Goal: Task Accomplishment & Management: Use online tool/utility

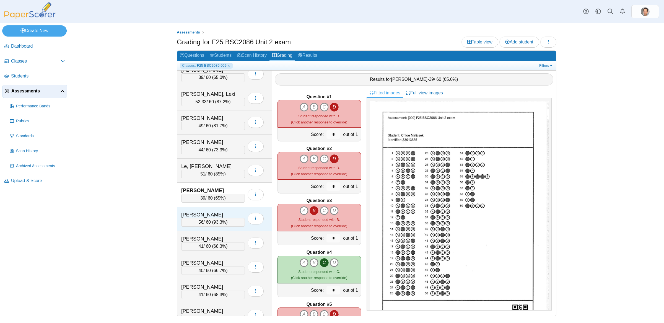
click at [218, 224] on span "93.3%" at bounding box center [220, 222] width 12 height 5
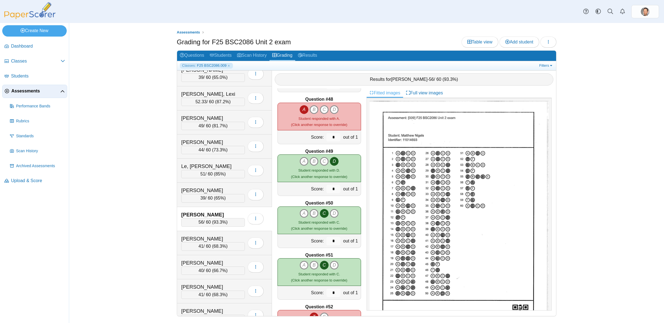
scroll to position [2520, 0]
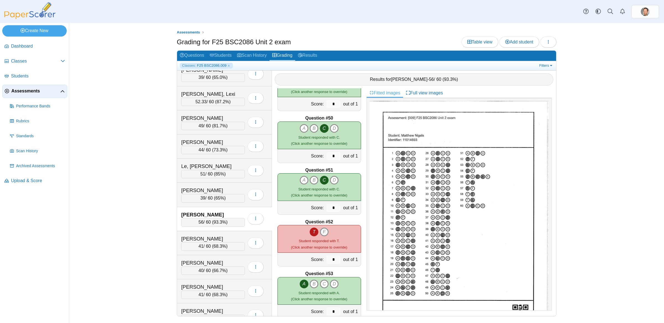
click at [325, 230] on icon "F" at bounding box center [324, 231] width 9 height 9
click at [312, 231] on icon "T" at bounding box center [314, 231] width 9 height 9
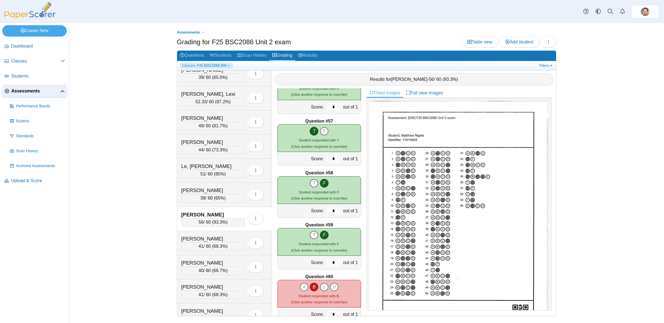
scroll to position [2895, 0]
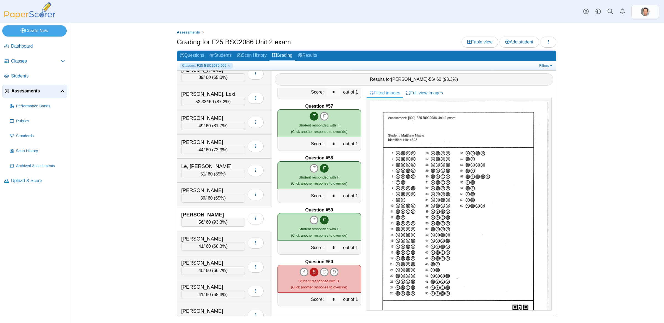
click at [225, 226] on div "56 / 60 ( 93.3% )" at bounding box center [213, 222] width 64 height 8
click at [224, 250] on div "41 / 60 ( 68.3% )" at bounding box center [213, 246] width 64 height 8
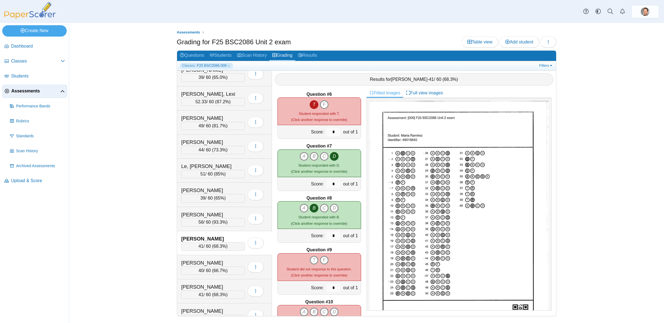
scroll to position [298, 0]
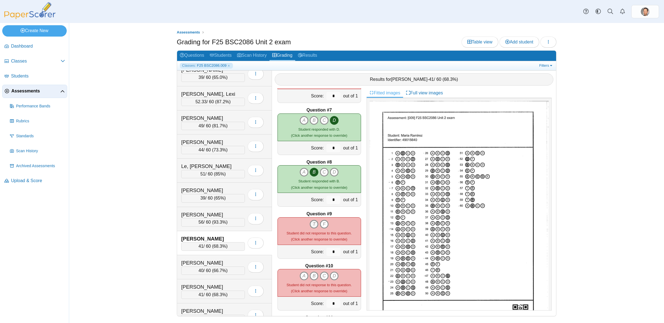
click at [314, 223] on icon "T" at bounding box center [314, 224] width 9 height 9
type input "*"
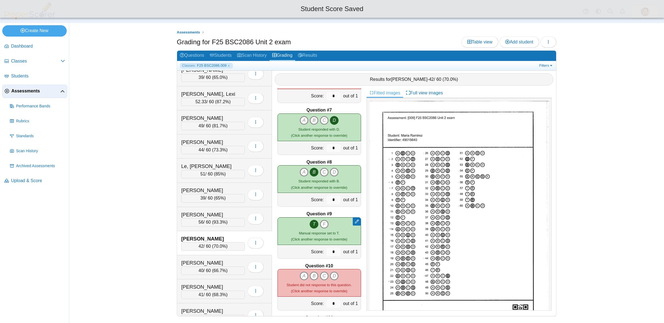
scroll to position [344, 0]
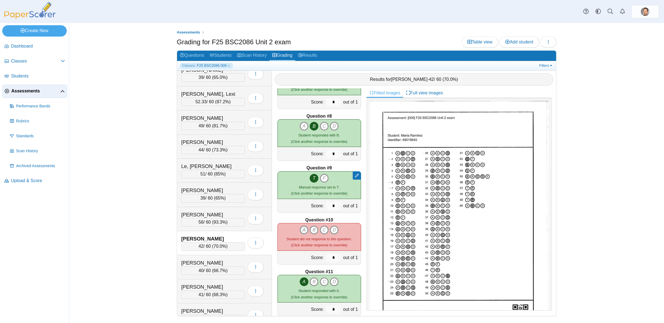
click at [303, 226] on icon "A" at bounding box center [304, 230] width 9 height 9
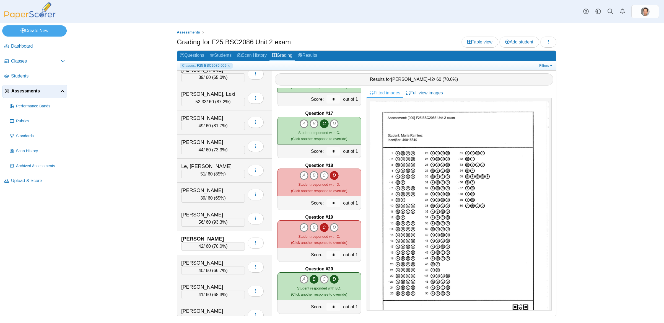
scroll to position [837, 0]
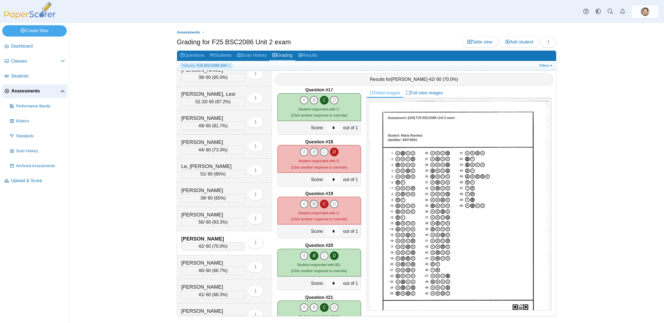
click at [317, 204] on icon "B" at bounding box center [314, 204] width 9 height 9
type input "*"
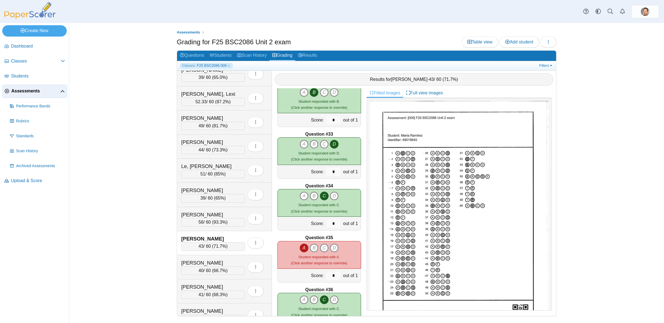
scroll to position [1625, 0]
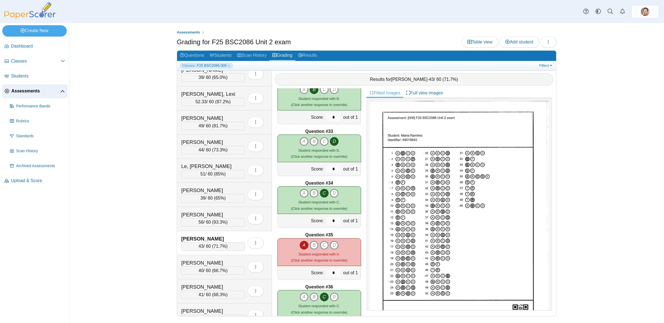
click at [324, 237] on b "Question #35" at bounding box center [319, 235] width 28 height 6
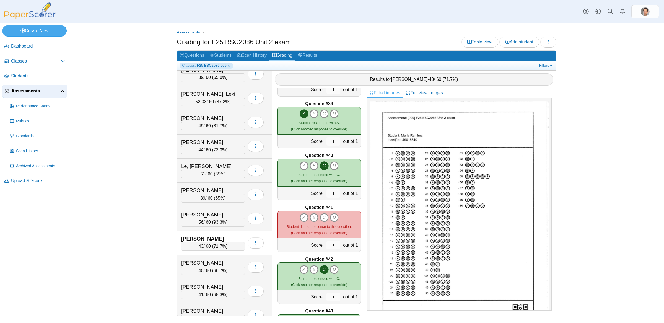
scroll to position [1982, 0]
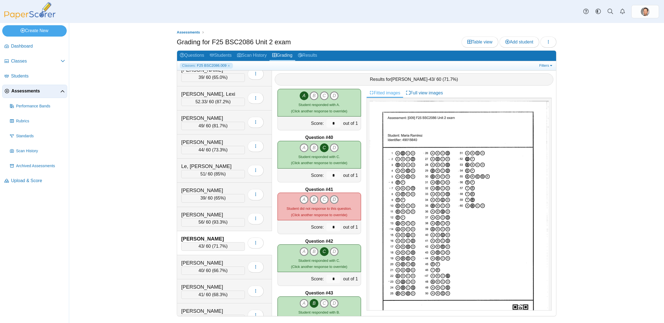
click at [333, 200] on icon "D" at bounding box center [334, 199] width 9 height 9
type input "*"
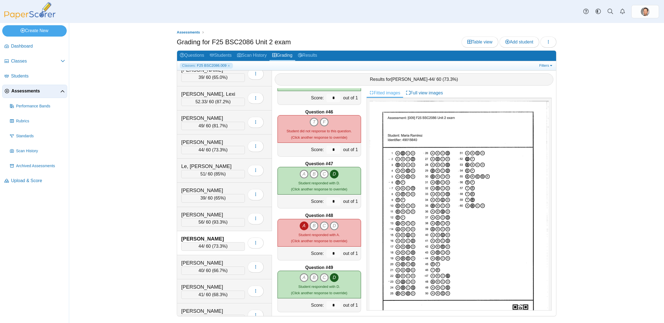
scroll to position [2320, 0]
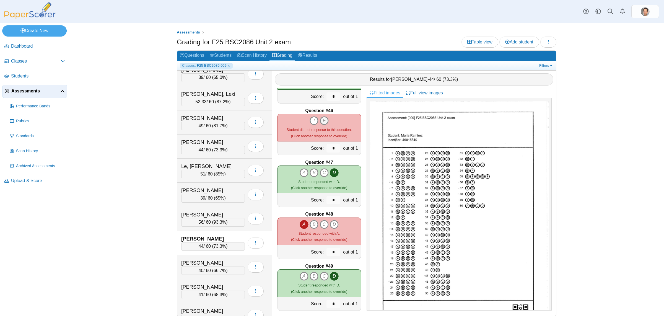
click at [324, 123] on icon "F" at bounding box center [324, 120] width 9 height 9
type input "*"
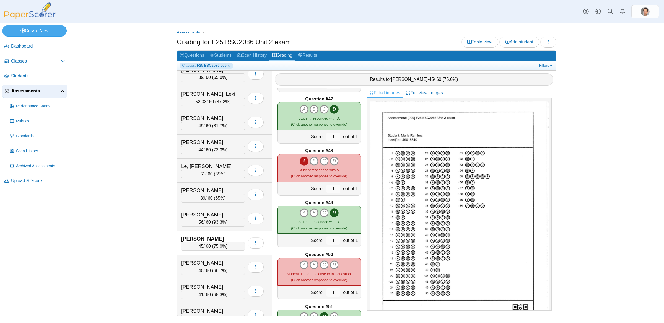
scroll to position [2418, 0]
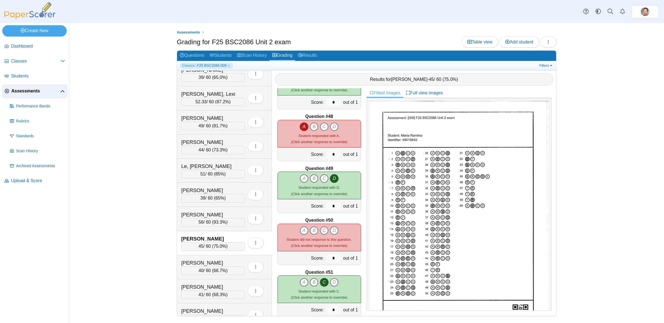
click at [324, 233] on icon "C" at bounding box center [324, 230] width 9 height 9
type input "*"
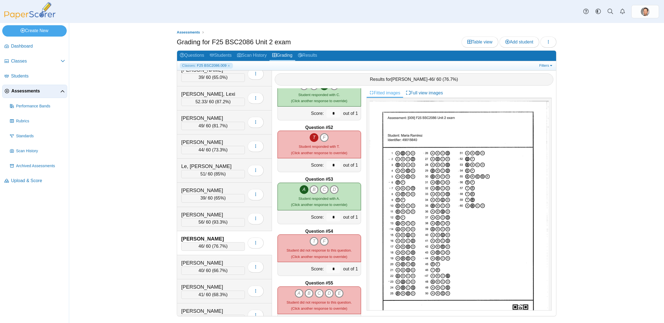
scroll to position [2656, 0]
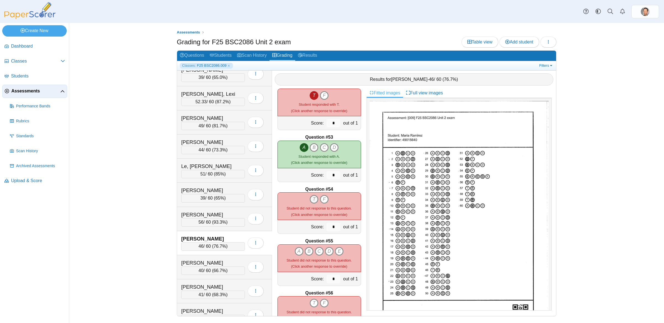
click at [313, 198] on icon "T" at bounding box center [314, 199] width 9 height 9
type input "*"
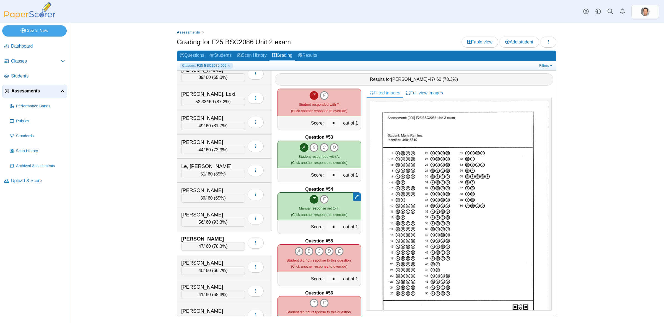
click at [298, 251] on icon "A" at bounding box center [299, 251] width 9 height 9
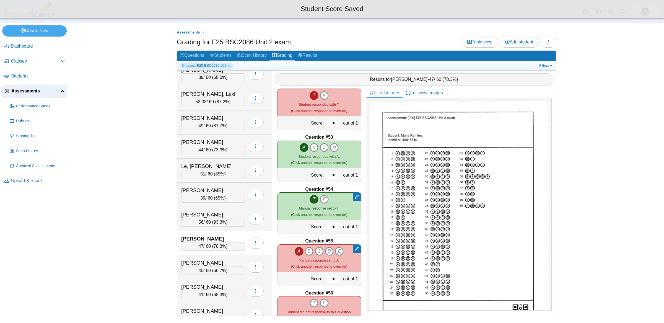
click at [319, 252] on icon "C" at bounding box center [319, 251] width 9 height 9
click at [333, 252] on icon "D" at bounding box center [329, 251] width 9 height 9
type input "*"
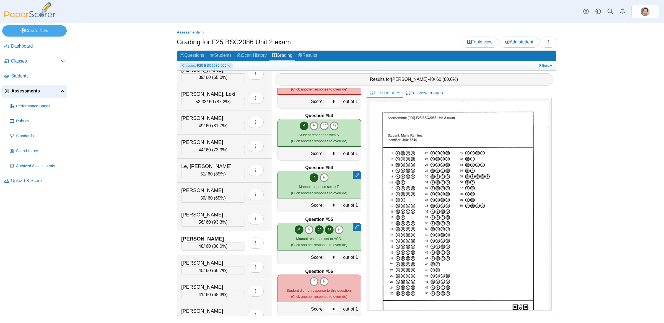
scroll to position [2706, 0]
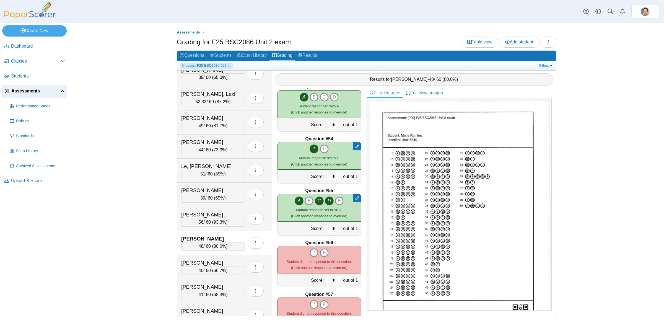
click at [315, 254] on icon "T" at bounding box center [314, 252] width 9 height 9
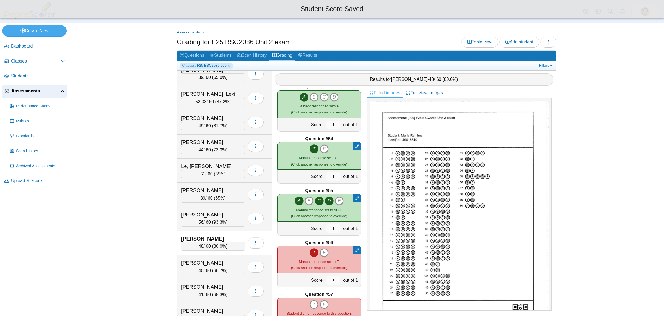
scroll to position [2750, 0]
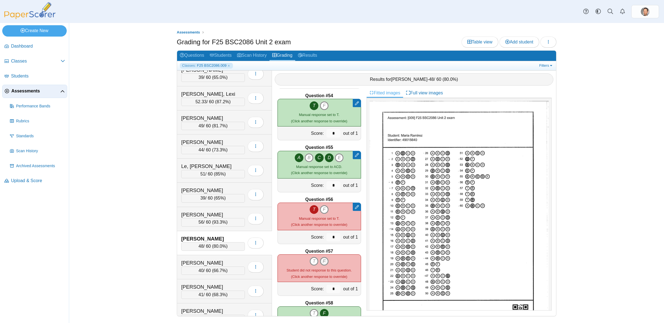
click at [323, 264] on icon "F" at bounding box center [324, 261] width 9 height 9
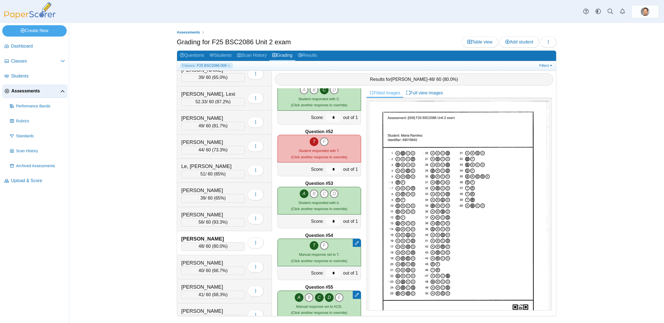
scroll to position [2607, 0]
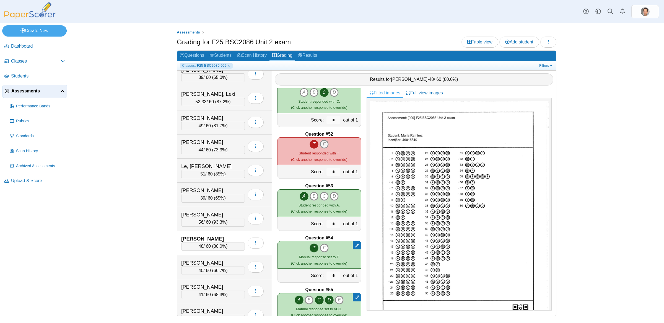
click at [324, 145] on icon "F" at bounding box center [324, 144] width 9 height 9
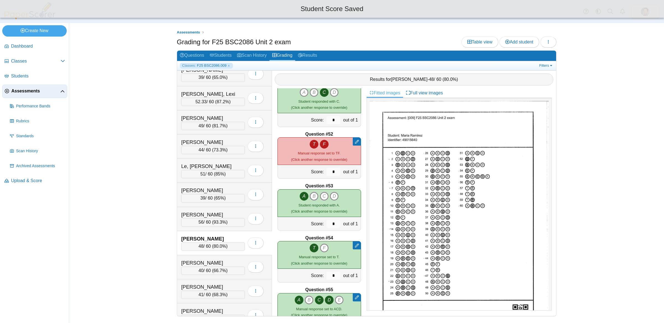
click at [315, 146] on icon "T" at bounding box center [314, 144] width 9 height 9
type input "*"
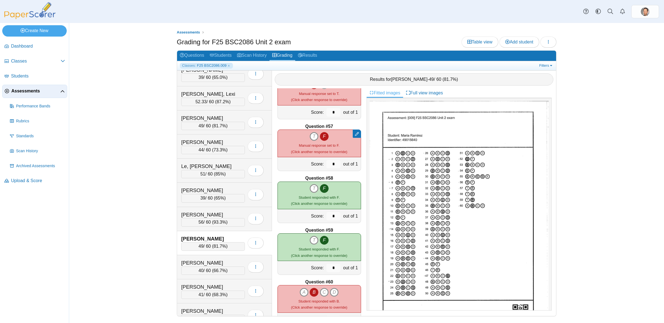
scroll to position [2895, 0]
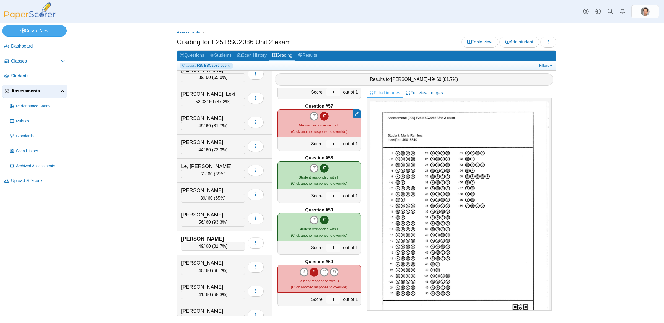
click at [222, 249] on span "81.7%" at bounding box center [220, 246] width 12 height 5
click at [233, 275] on div "40 / 60 ( 66.7% )" at bounding box center [213, 270] width 64 height 8
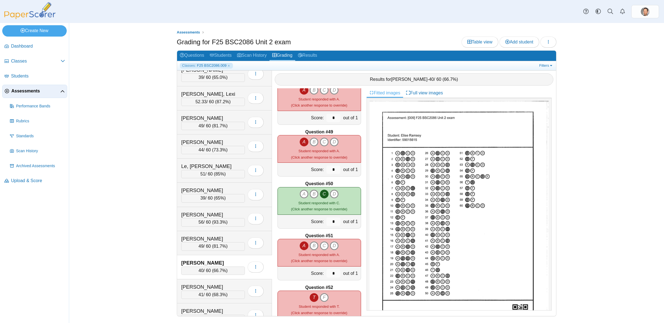
scroll to position [2516, 0]
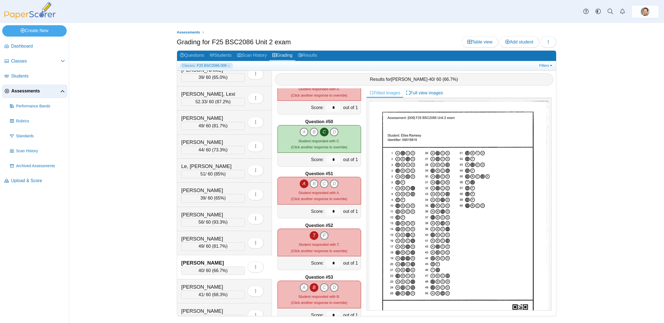
click at [326, 236] on icon "F" at bounding box center [324, 235] width 9 height 9
click at [314, 235] on icon "T" at bounding box center [314, 235] width 9 height 9
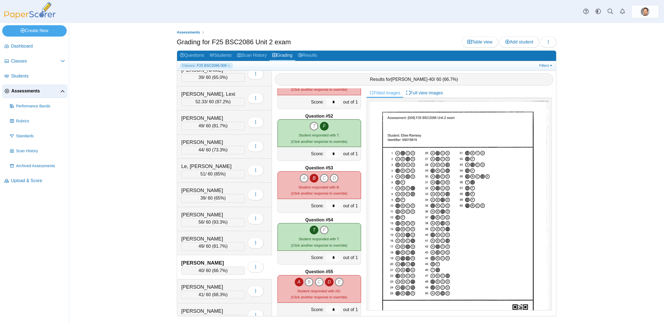
scroll to position [2689, 0]
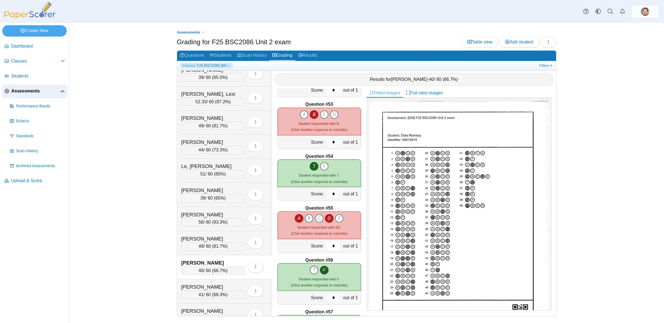
click at [332, 247] on input "*" at bounding box center [334, 246] width 14 height 8
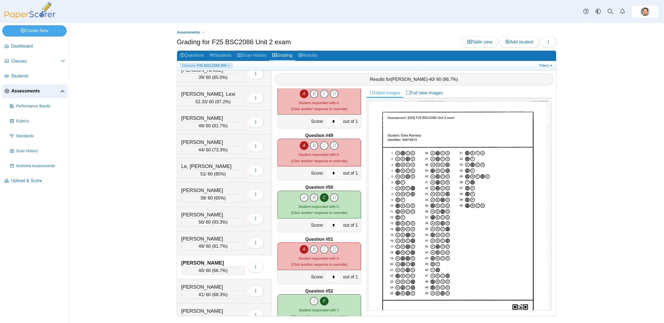
scroll to position [2393, 0]
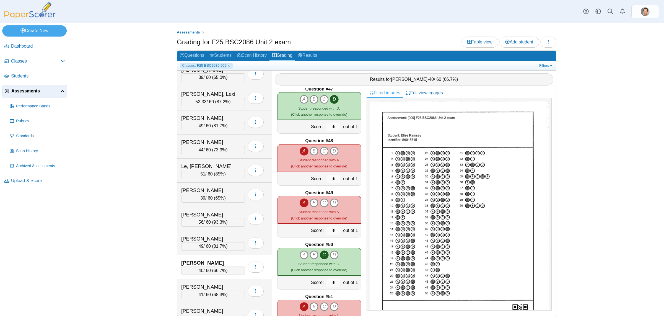
type input "****"
click at [324, 195] on b "Question #49" at bounding box center [319, 193] width 28 height 6
click at [325, 192] on b "Question #49" at bounding box center [319, 193] width 28 height 6
click at [215, 273] on span "66.7%" at bounding box center [220, 270] width 12 height 5
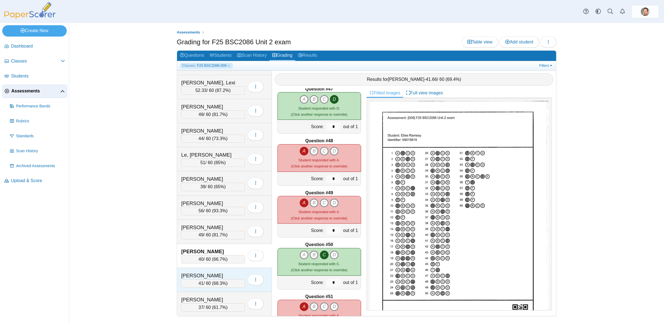
click at [226, 283] on span "68.3%" at bounding box center [220, 283] width 12 height 5
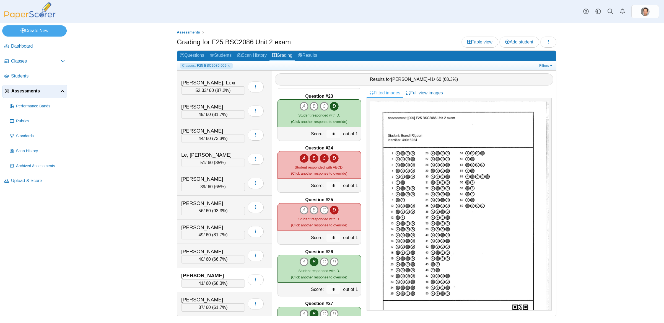
scroll to position [1171, 0]
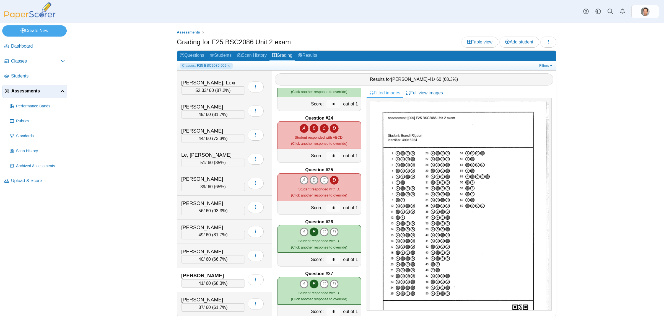
click at [315, 183] on icon "B" at bounding box center [314, 180] width 9 height 9
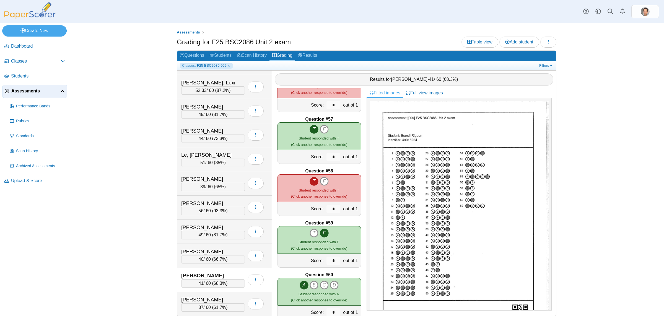
scroll to position [2895, 0]
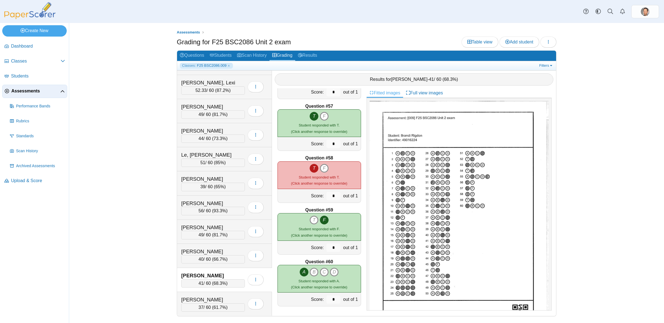
click at [219, 282] on span "68.3%" at bounding box center [220, 283] width 12 height 5
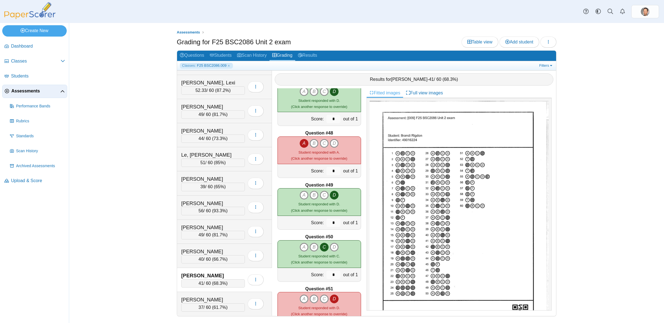
scroll to position [2146, 0]
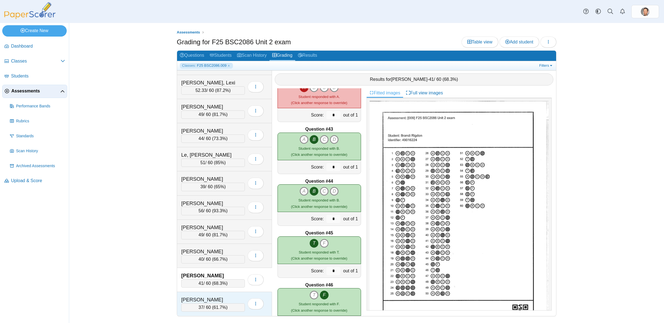
click at [225, 307] on span "61.7%" at bounding box center [220, 307] width 12 height 5
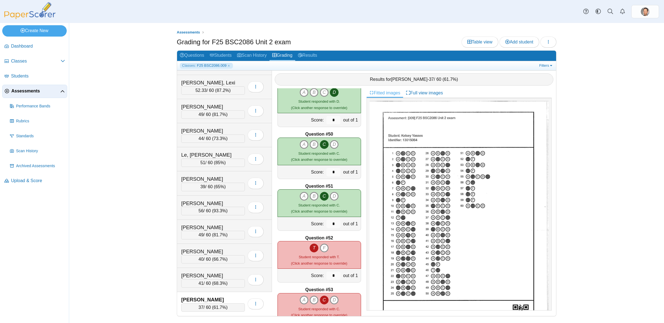
scroll to position [2541, 0]
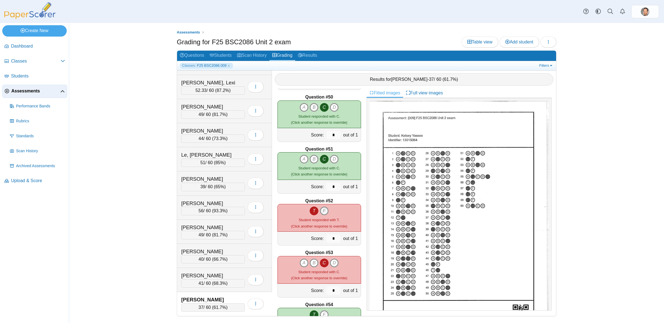
click at [326, 210] on icon "F" at bounding box center [324, 210] width 9 height 9
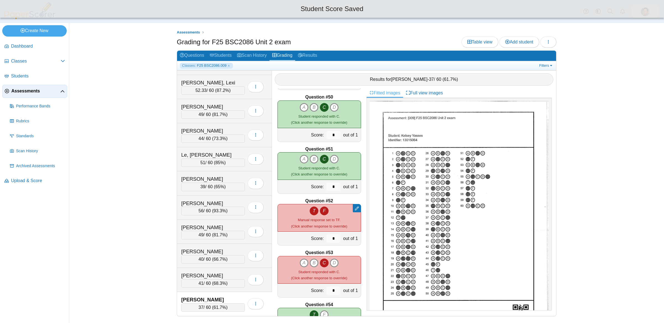
click at [314, 211] on icon "T" at bounding box center [314, 210] width 9 height 9
type input "*"
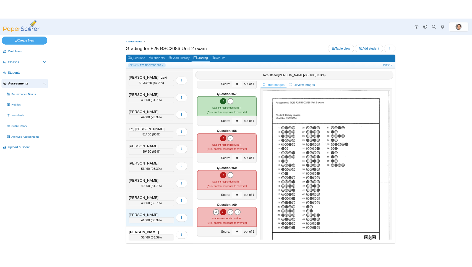
scroll to position [0, 0]
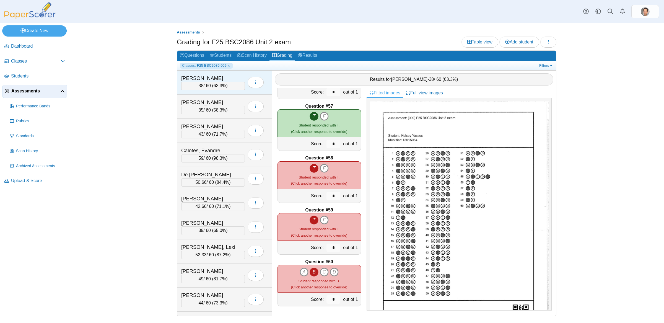
click at [219, 89] on div "38 / 60 ( 63.3% )" at bounding box center [213, 86] width 64 height 8
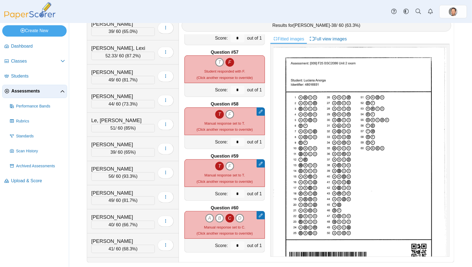
scroll to position [144, 0]
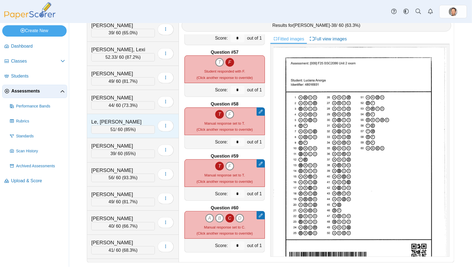
click at [123, 126] on div "51 / 60 ( 85% )" at bounding box center [123, 129] width 64 height 8
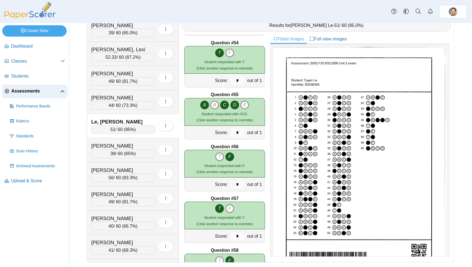
scroll to position [159, 0]
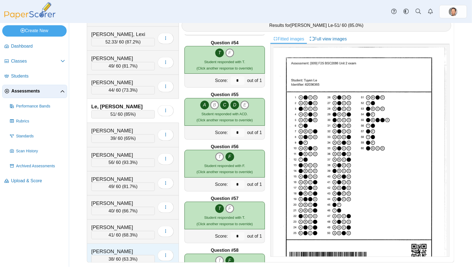
click at [128, 257] on span "63.3%" at bounding box center [130, 259] width 12 height 5
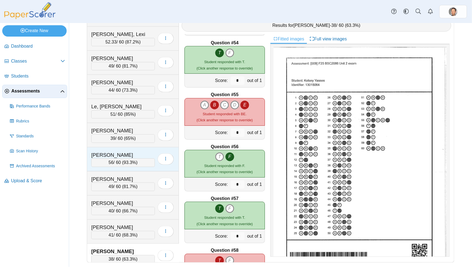
click at [128, 151] on div "[PERSON_NAME]" at bounding box center [118, 154] width 55 height 7
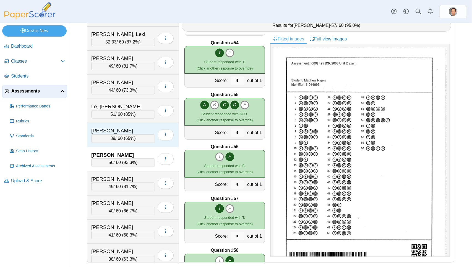
click at [126, 136] on span "65%" at bounding box center [129, 138] width 9 height 5
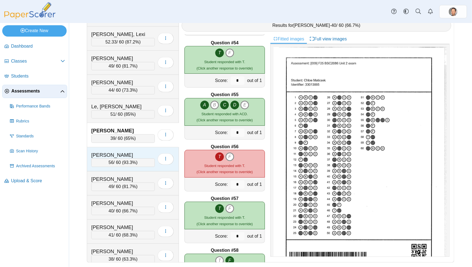
click at [126, 162] on div "[PERSON_NAME] 56 / 60 ( 93.3% ) Loading…" at bounding box center [133, 159] width 92 height 24
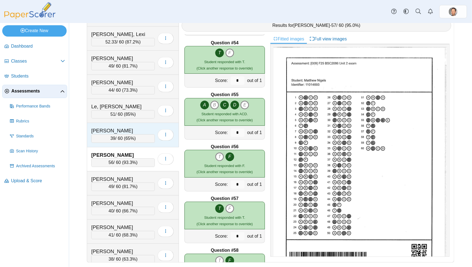
click at [129, 136] on span "65%" at bounding box center [129, 138] width 9 height 5
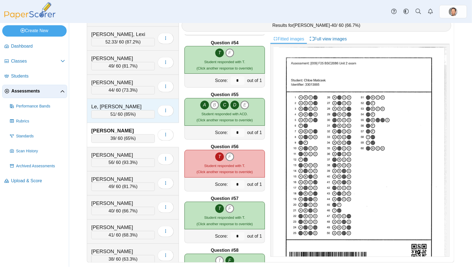
click at [128, 117] on div "Le, [PERSON_NAME] 51 / 60 ( 85% ) Loading…" at bounding box center [133, 111] width 92 height 24
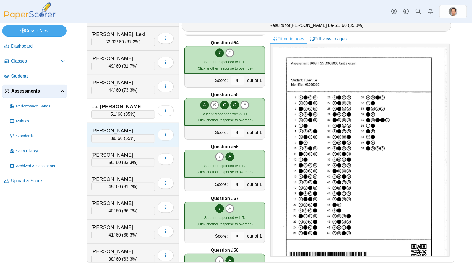
click at [125, 137] on div "39 / 60 ( 65% )" at bounding box center [123, 138] width 64 height 8
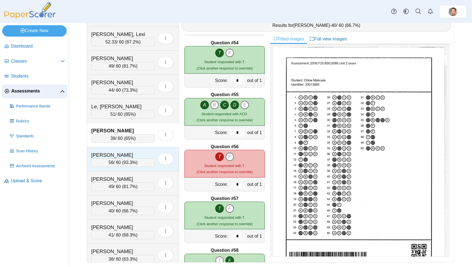
click at [125, 158] on div "56 / 60 ( 93.3% )" at bounding box center [123, 162] width 64 height 8
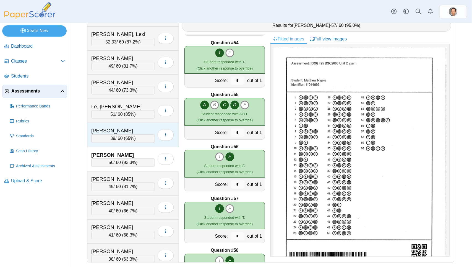
click at [124, 128] on div "[PERSON_NAME]" at bounding box center [118, 130] width 55 height 7
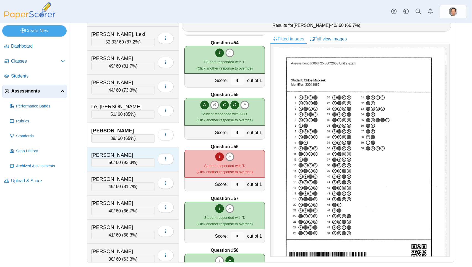
click at [129, 160] on span "93.3%" at bounding box center [130, 162] width 12 height 5
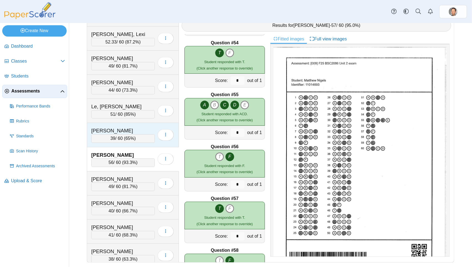
click at [128, 136] on span "65%" at bounding box center [129, 138] width 9 height 5
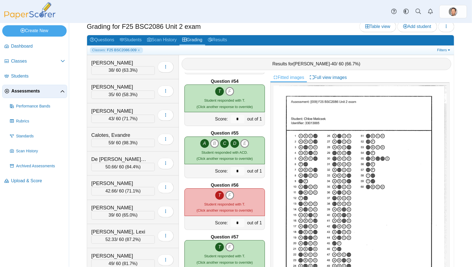
scroll to position [0, 0]
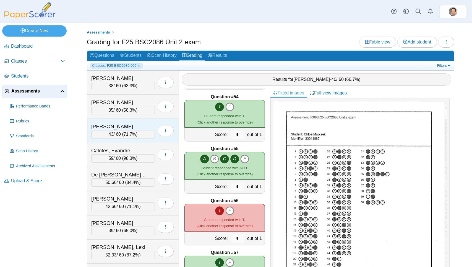
click at [135, 133] on span "71.7%" at bounding box center [130, 134] width 12 height 5
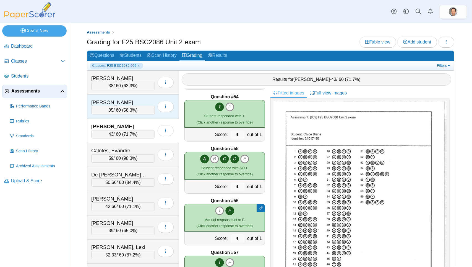
click at [131, 109] on span "58.3%" at bounding box center [130, 110] width 12 height 5
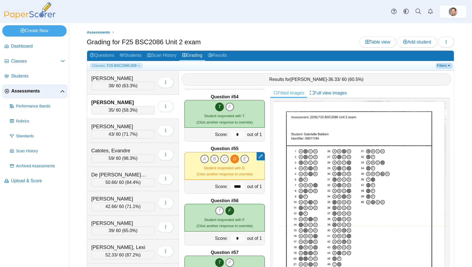
click at [449, 65] on link "Filters" at bounding box center [444, 66] width 17 height 6
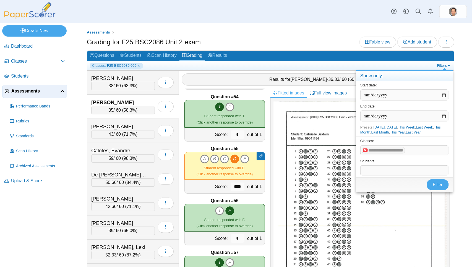
click at [364, 151] on x "remove tag" at bounding box center [365, 150] width 5 height 4
click at [377, 149] on span at bounding box center [405, 150] width 88 height 9
click at [438, 183] on span "Filter" at bounding box center [438, 184] width 10 height 5
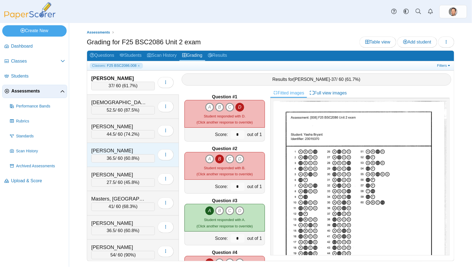
click at [132, 160] on div "36.5 / 60 ( 60.8% )" at bounding box center [123, 158] width 64 height 8
